Goal: Navigation & Orientation: Find specific page/section

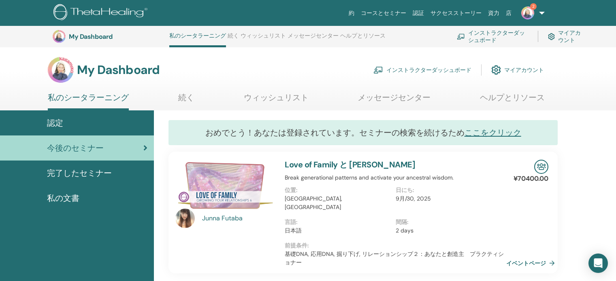
scroll to position [102, 0]
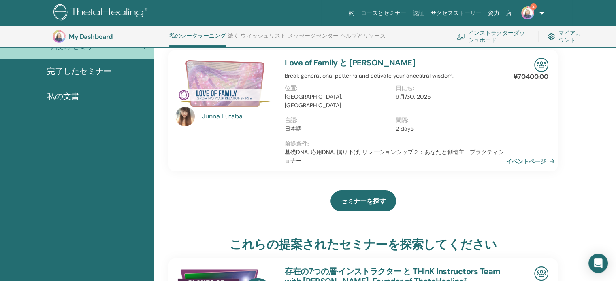
click at [78, 40] on h3 "My Dashboard" at bounding box center [109, 37] width 81 height 8
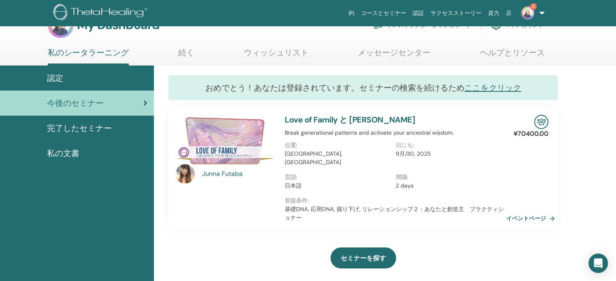
scroll to position [0, 0]
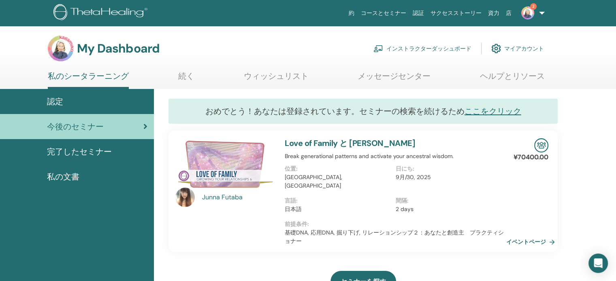
click at [102, 146] on span "完了したセミナー" at bounding box center [79, 152] width 65 height 12
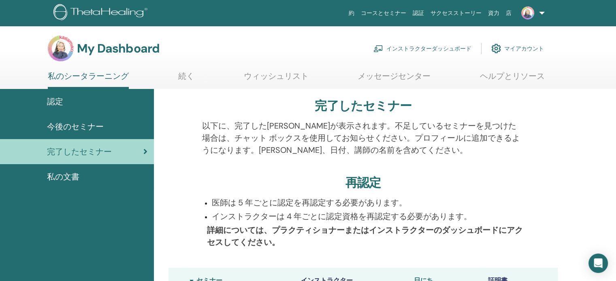
click at [87, 73] on link "私のシータラーニング" at bounding box center [88, 80] width 81 height 18
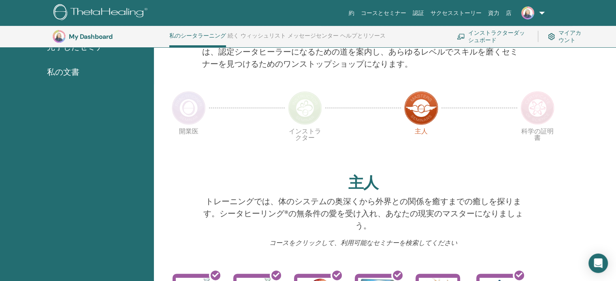
scroll to position [62, 0]
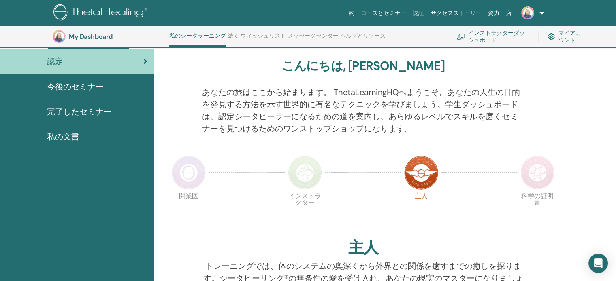
click at [57, 86] on span "今後のセミナー" at bounding box center [75, 87] width 57 height 12
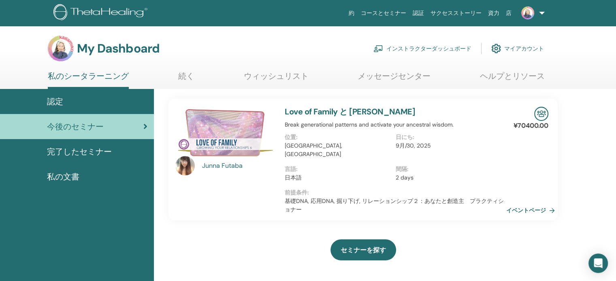
click at [77, 153] on span "完了したセミナー" at bounding box center [79, 152] width 65 height 12
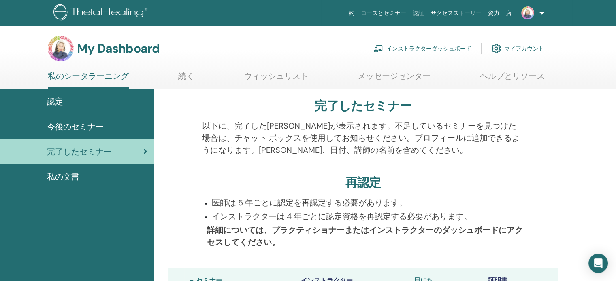
click at [67, 105] on div "認定" at bounding box center [76, 102] width 141 height 12
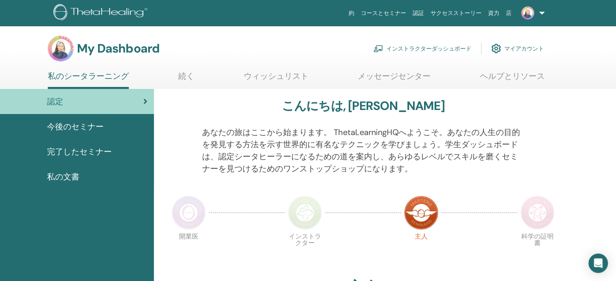
click at [74, 175] on span "私の文書" at bounding box center [63, 177] width 32 height 12
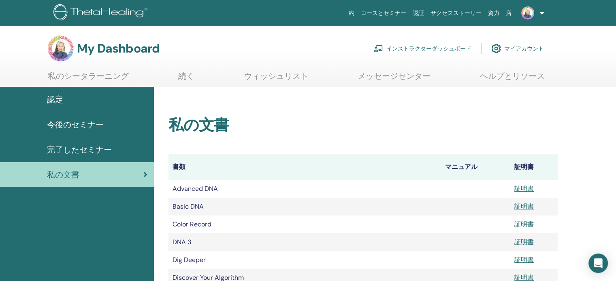
click at [285, 73] on link "ウィッシュリスト" at bounding box center [276, 79] width 65 height 16
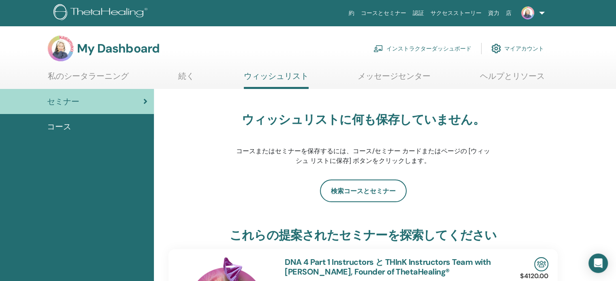
click at [401, 11] on link "コースとセミナー" at bounding box center [383, 13] width 52 height 15
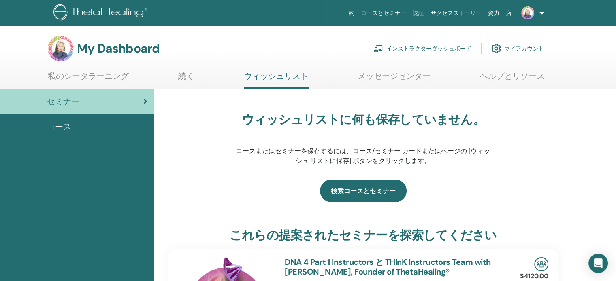
click at [386, 195] on link "検索コースとセミナー" at bounding box center [363, 191] width 87 height 23
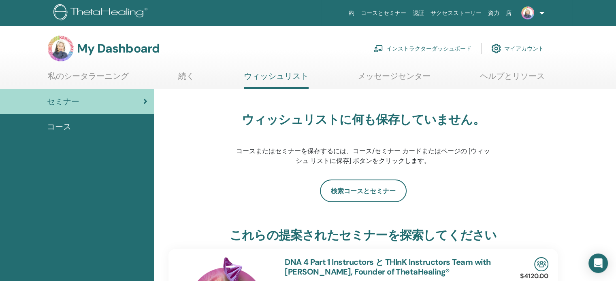
click at [404, 12] on link "コースとセミナー" at bounding box center [383, 13] width 52 height 15
